Goal: Task Accomplishment & Management: Complete application form

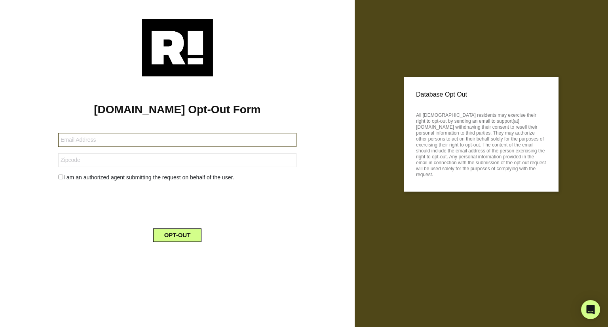
click at [177, 140] on input "text" at bounding box center [177, 140] width 238 height 14
type input "breenhold@gmail.com"
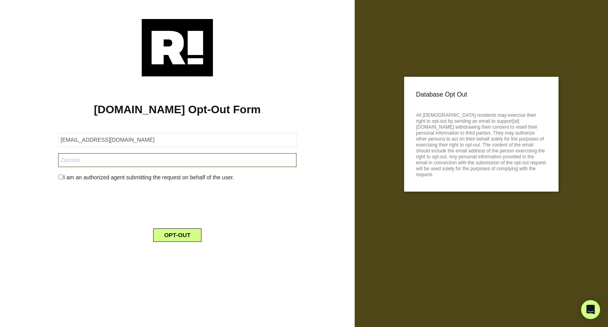
click at [177, 160] on input "text" at bounding box center [177, 160] width 238 height 14
type input "10019"
checkbox input "true"
type input "10019"
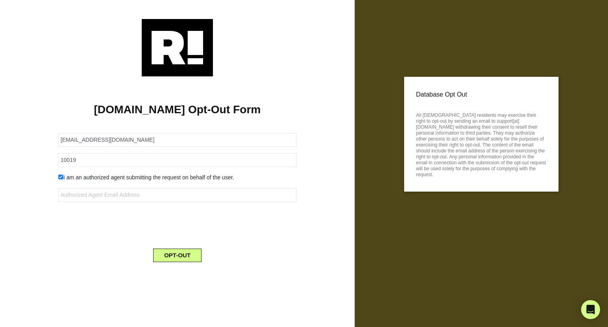
click at [177, 255] on button "OPT-OUT" at bounding box center [177, 255] width 49 height 13
